Goal: Find specific page/section: Find specific page/section

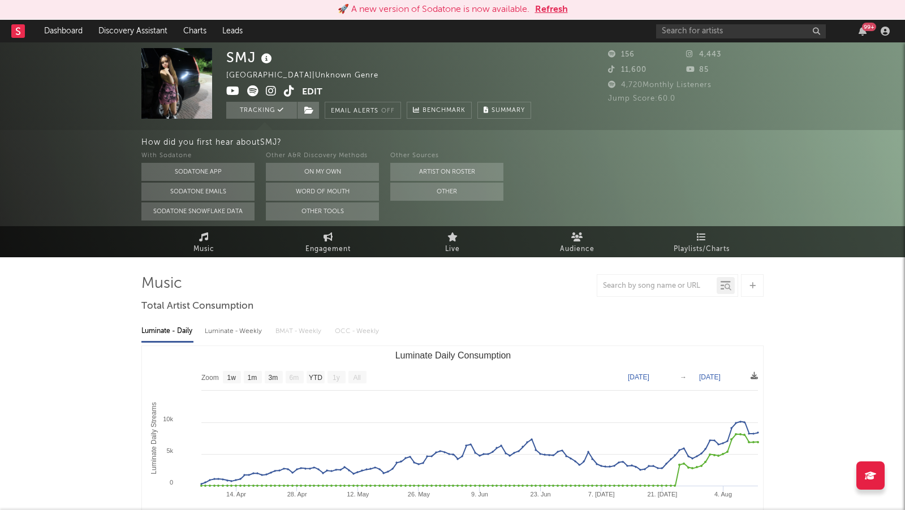
select select "1w"
click at [542, 10] on button "Refresh" at bounding box center [551, 10] width 33 height 14
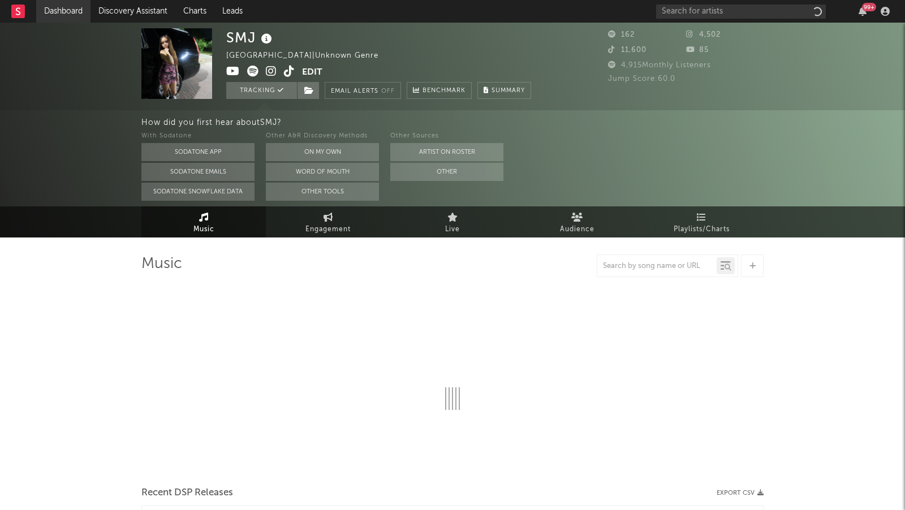
click at [60, 9] on link "Dashboard" at bounding box center [63, 11] width 54 height 23
